Goal: Information Seeking & Learning: Learn about a topic

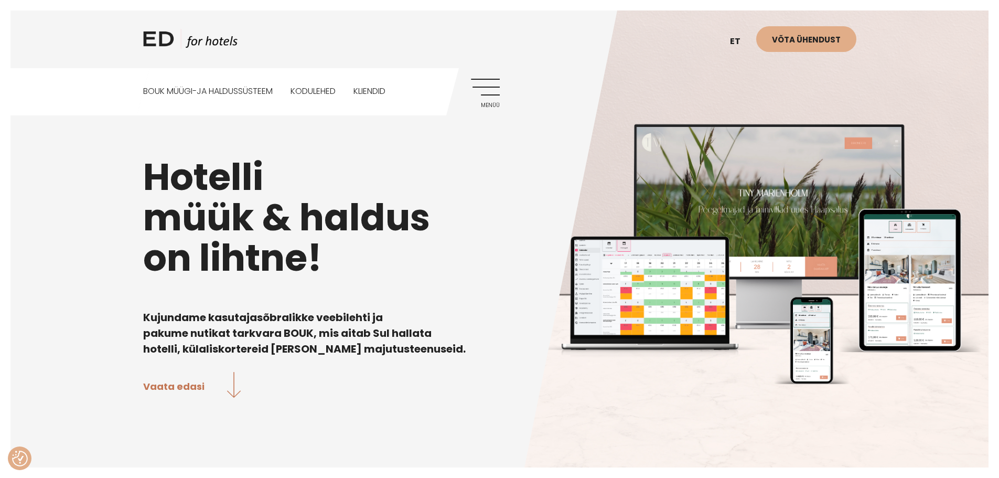
click at [488, 91] on link "Menüü" at bounding box center [485, 93] width 29 height 29
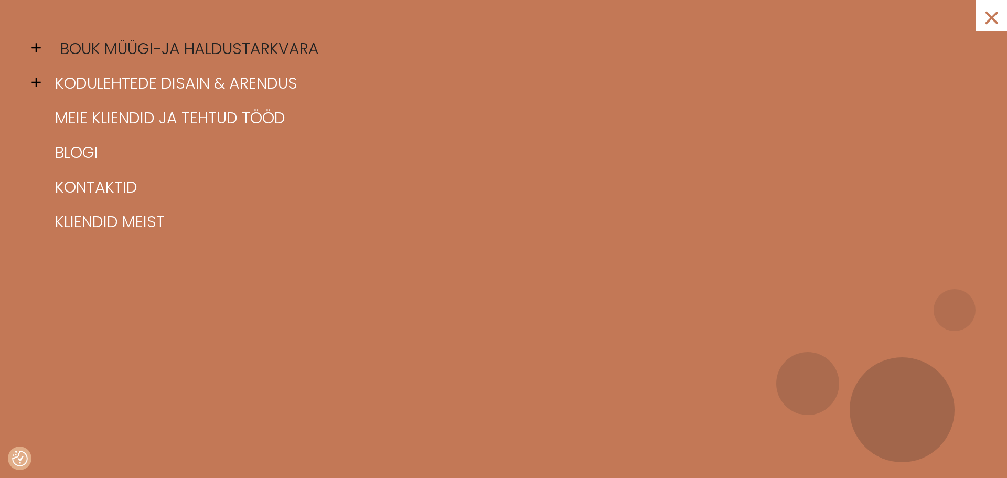
click at [242, 55] on link "BOUK müügi-ja haldustarkvara" at bounding box center [516, 48] width 928 height 35
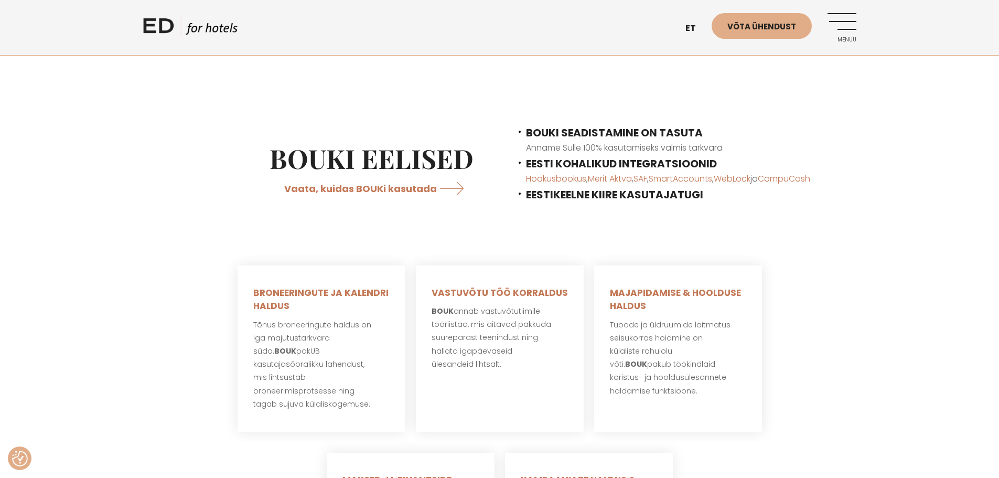
scroll to position [341, 0]
click at [694, 60] on link "EN" at bounding box center [695, 54] width 31 height 26
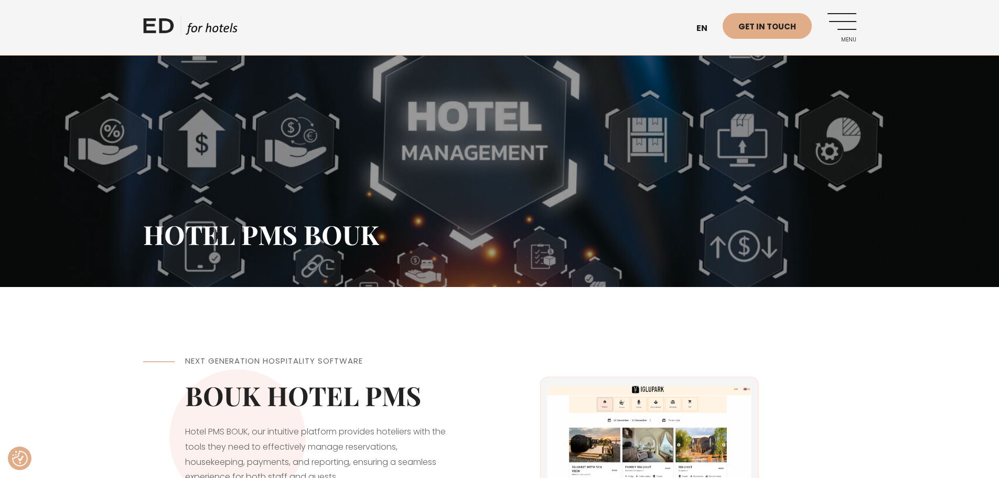
click at [847, 28] on link "Menu" at bounding box center [842, 27] width 29 height 29
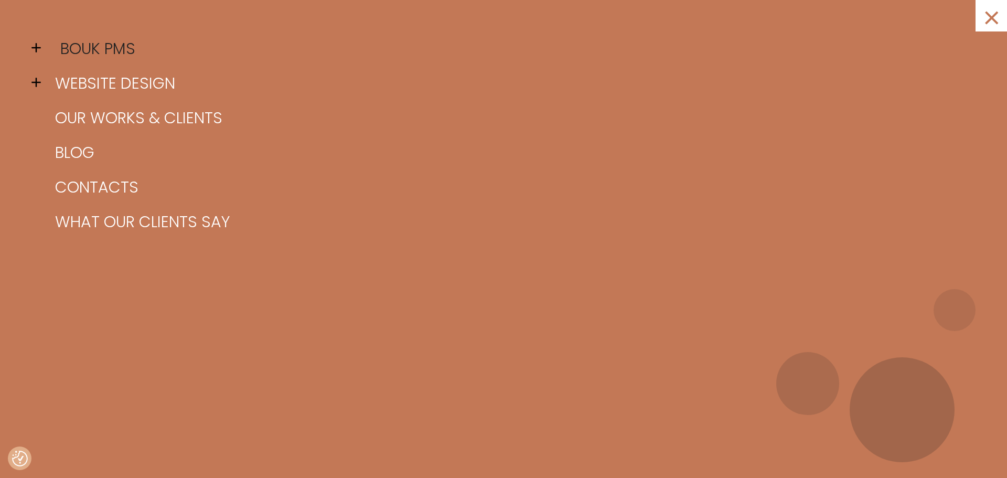
click at [108, 45] on link "BOUK PMS" at bounding box center [516, 48] width 928 height 35
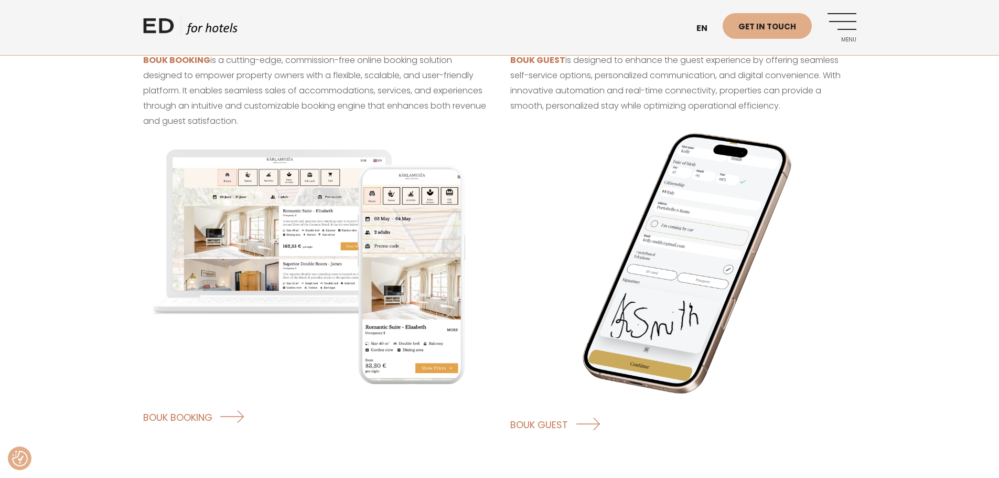
scroll to position [1171, 0]
